Goal: Task Accomplishment & Management: Use online tool/utility

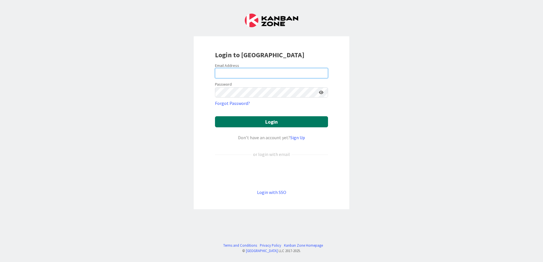
type input "[EMAIL_ADDRESS][DOMAIN_NAME]"
click at [281, 124] on button "Login" at bounding box center [271, 121] width 113 height 11
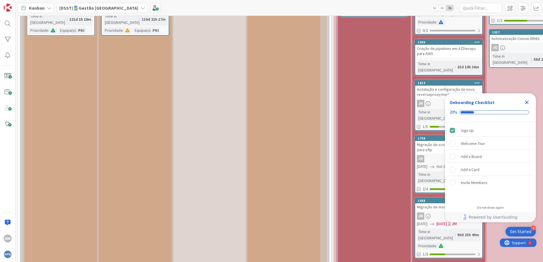
scroll to position [3920, 0]
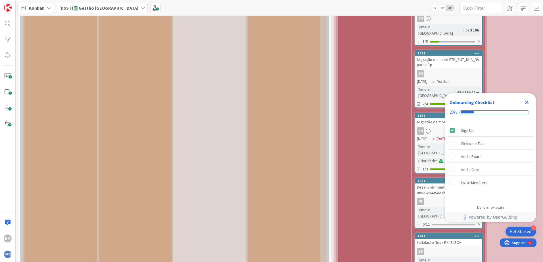
click at [527, 101] on icon "Close Checklist" at bounding box center [527, 102] width 7 height 7
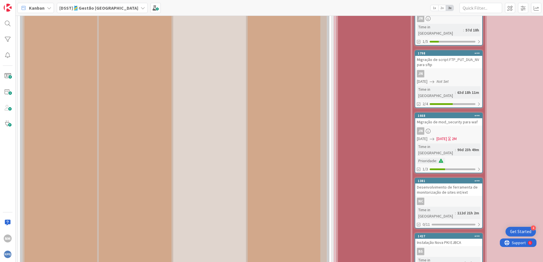
scroll to position [0, 0]
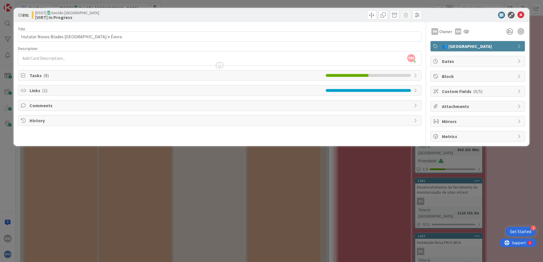
click at [410, 74] on div "Tasks ( 8 )" at bounding box center [219, 75] width 403 height 10
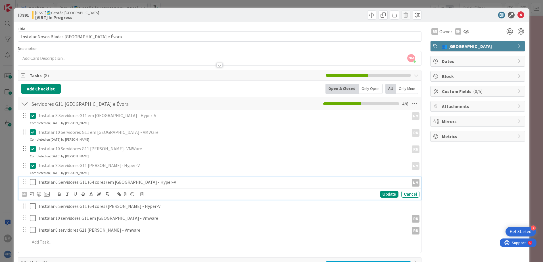
click at [32, 184] on icon at bounding box center [33, 182] width 6 height 7
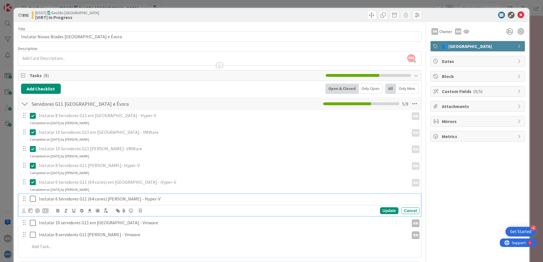
click at [32, 198] on icon at bounding box center [33, 199] width 6 height 7
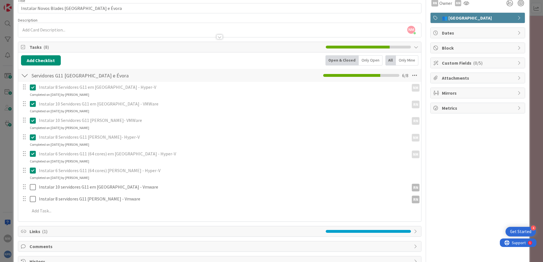
scroll to position [45, 0]
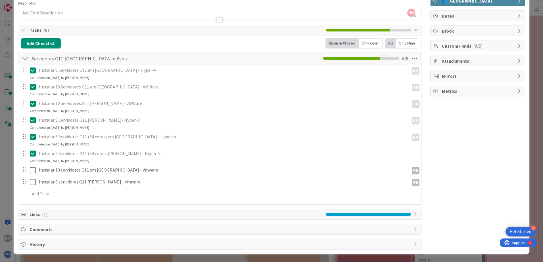
click at [403, 215] on div at bounding box center [368, 214] width 85 height 3
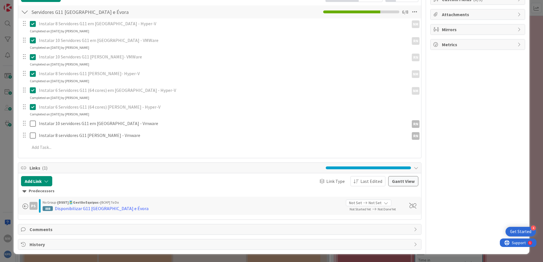
scroll to position [0, 0]
